Goal: Navigation & Orientation: Find specific page/section

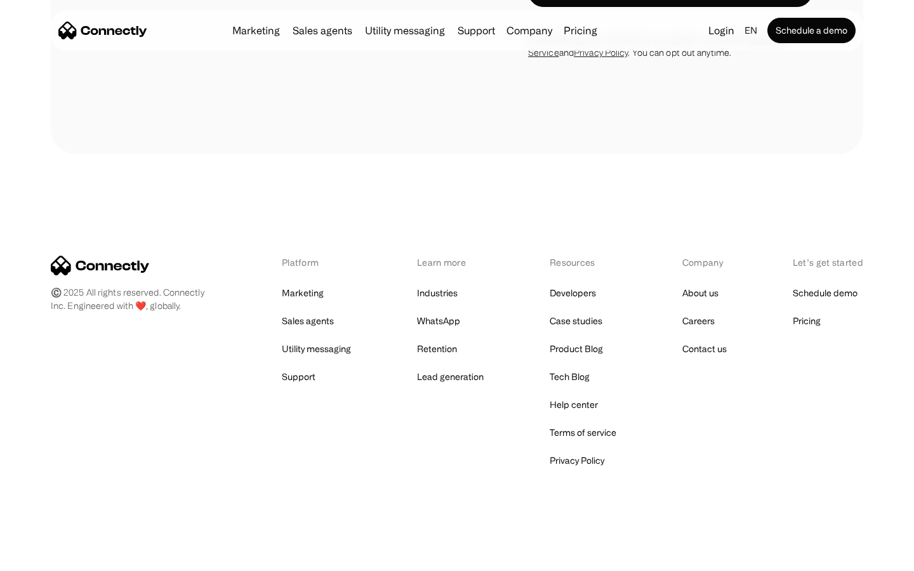
scroll to position [860, 0]
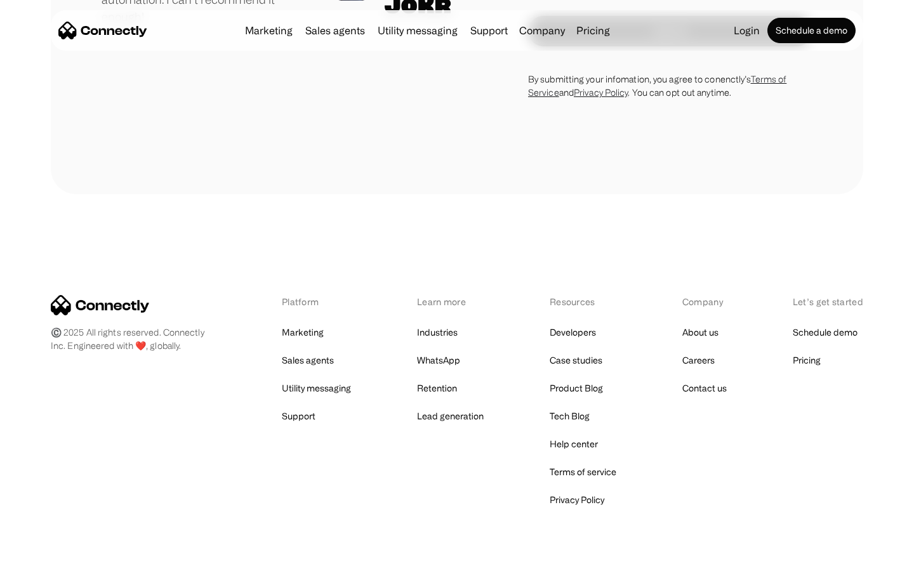
scroll to position [3533, 0]
